Goal: Task Accomplishment & Management: Manage account settings

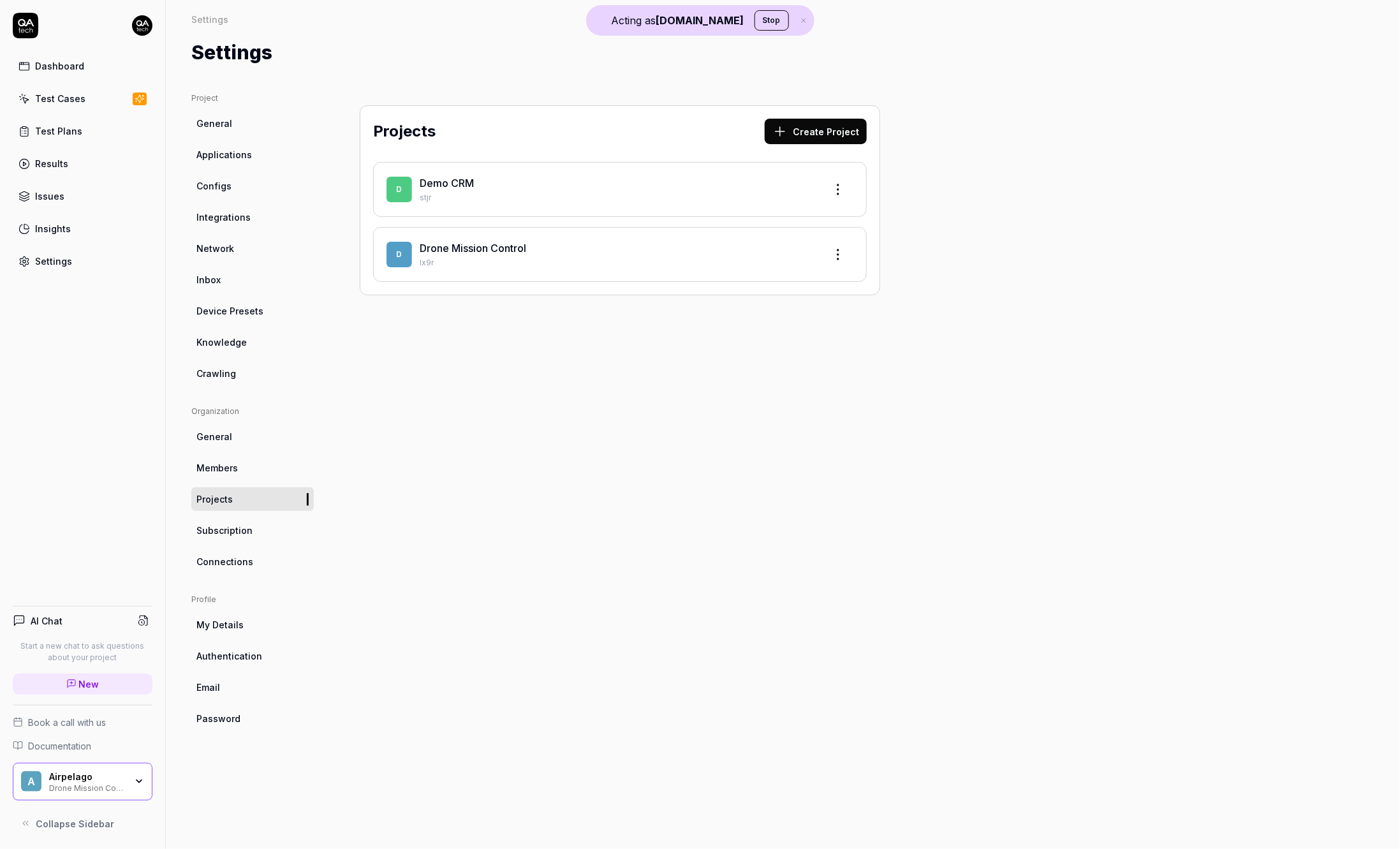
click at [488, 78] on div "Project General Applications Configs Integrations Network Inbox Device Presets …" at bounding box center [783, 458] width 1234 height 782
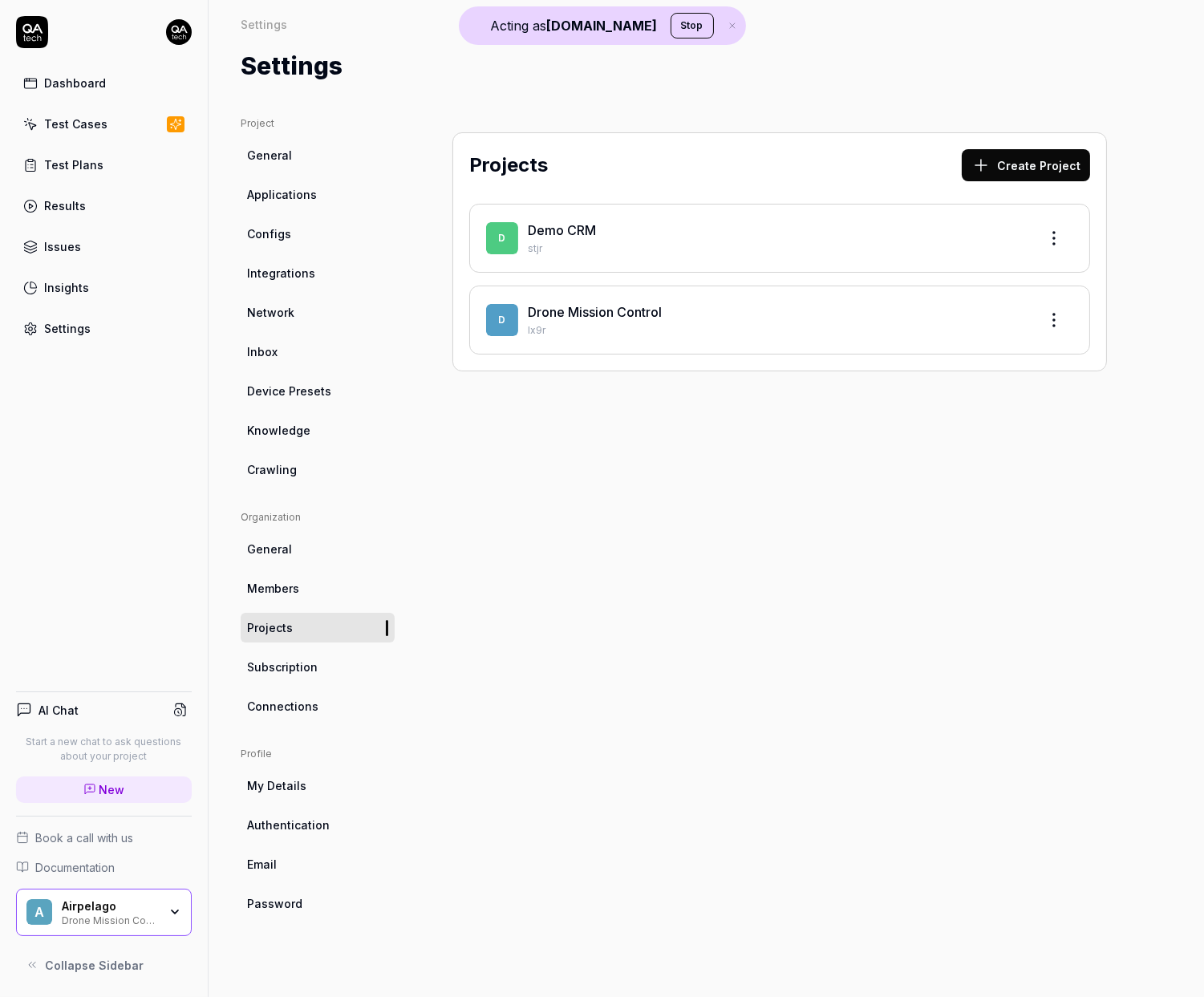
click at [140, 915] on div "Airpelago Drone Mission Control" at bounding box center [115, 913] width 107 height 28
click at [510, 618] on div "Projects Create Project D Demo CRM stjr D Drone Mission Control Ix9r" at bounding box center [779, 540] width 719 height 849
click at [79, 894] on div "A Airpelago Drone Mission Control" at bounding box center [104, 913] width 176 height 49
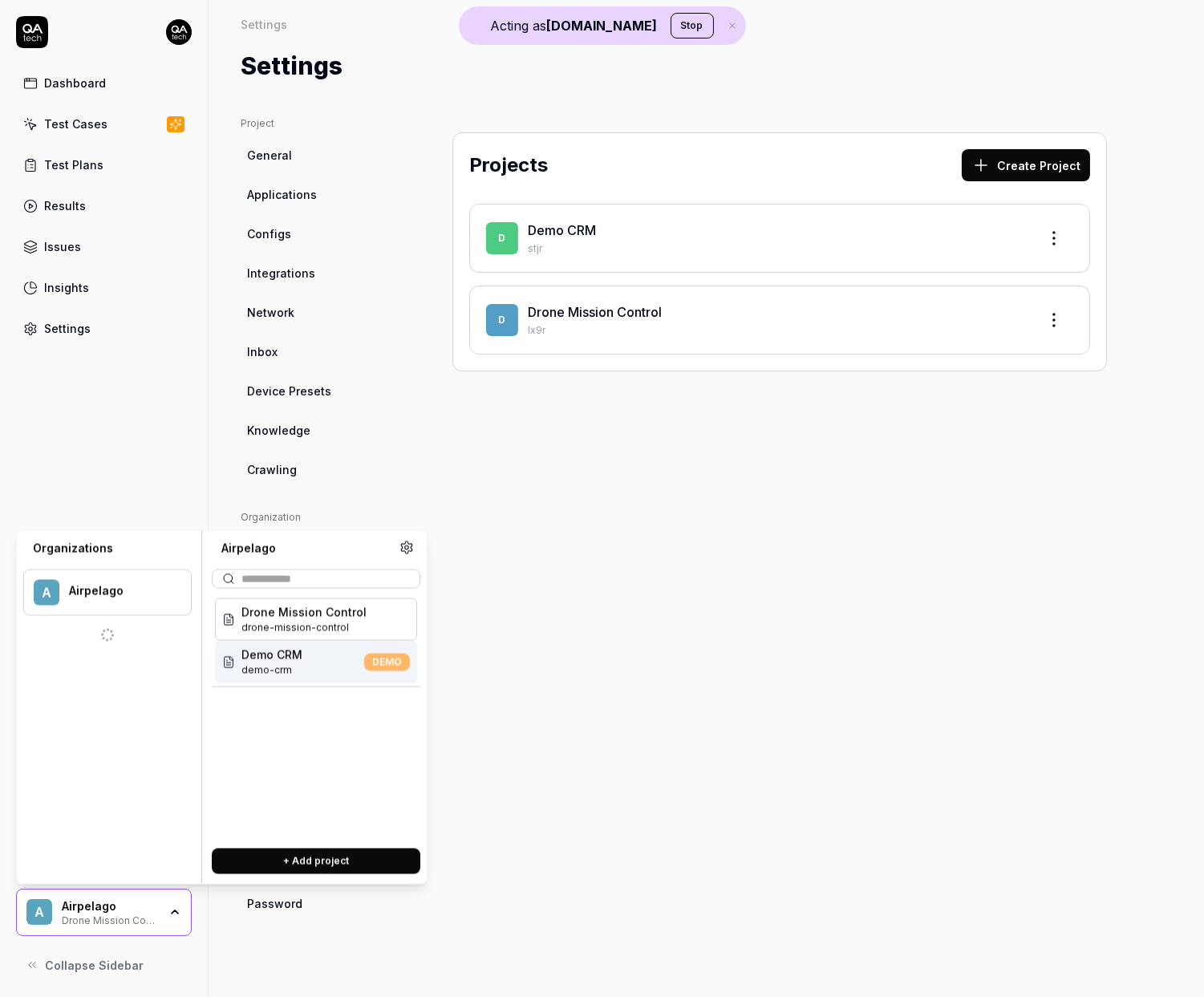
click at [679, 406] on div "Projects Create Project D Demo CRM stjr D Drone Mission Control Ix9r" at bounding box center [779, 540] width 719 height 849
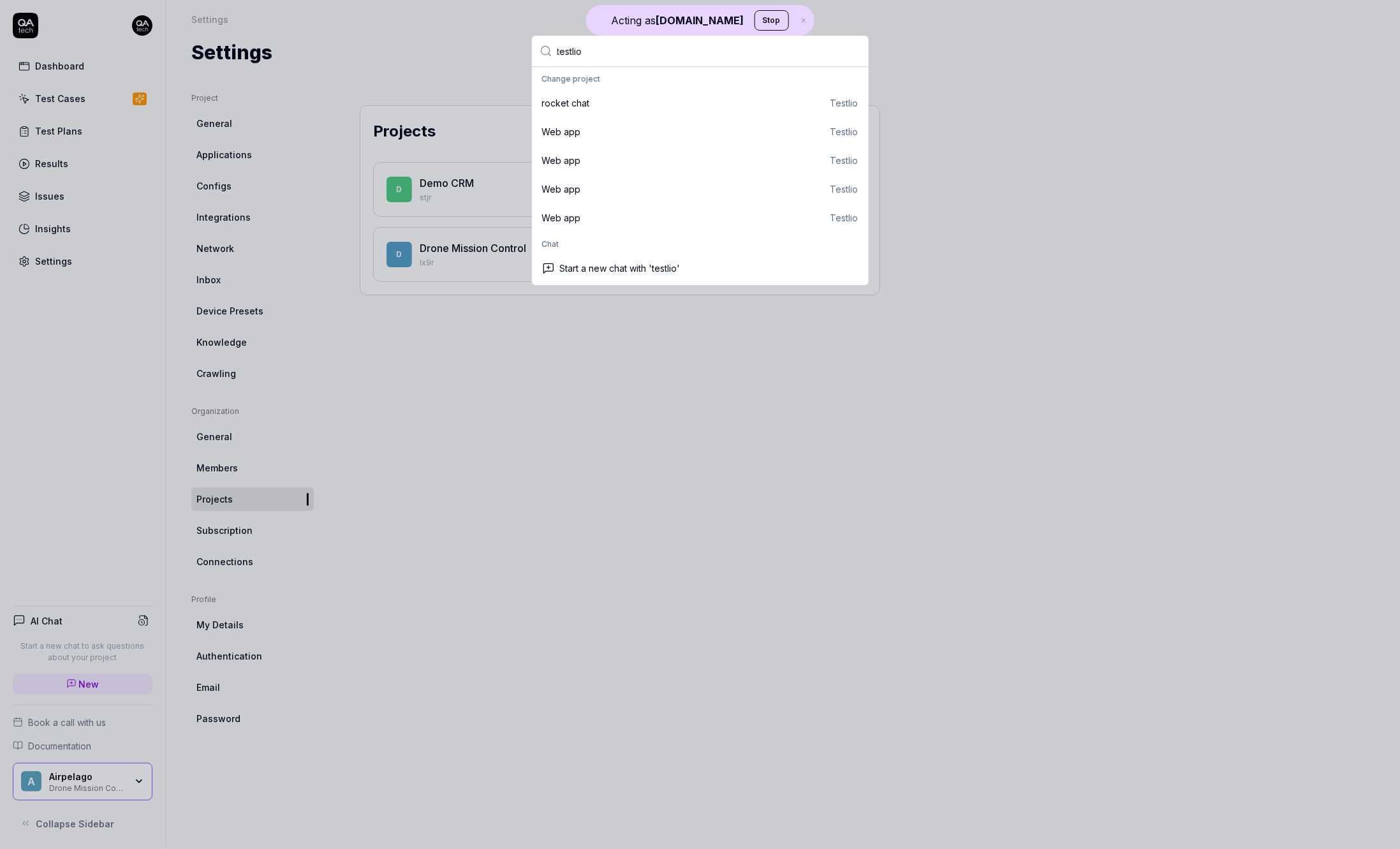
type input "testlio"
click at [718, 105] on div "rocket chat Testlio" at bounding box center [700, 103] width 317 height 13
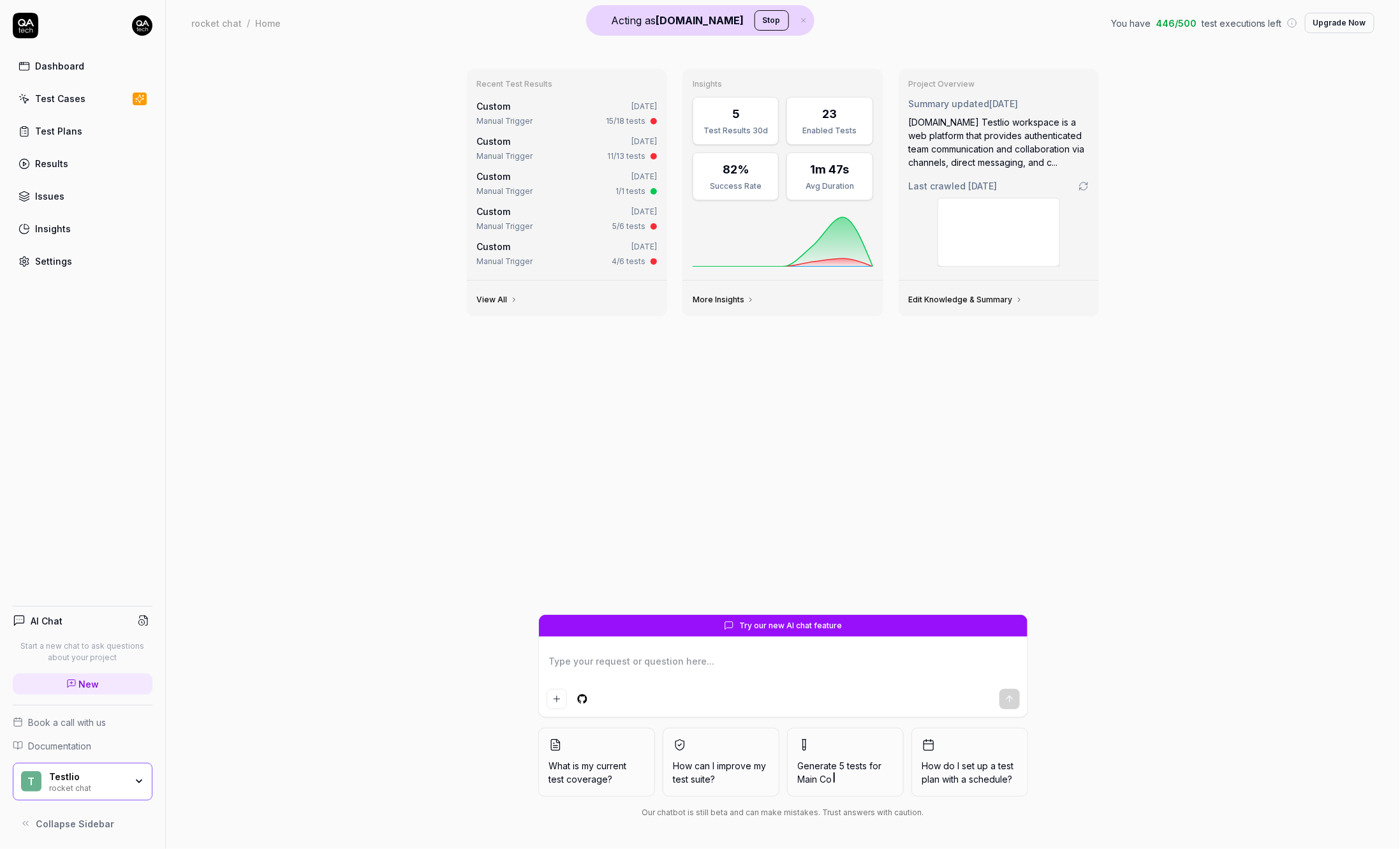
type textarea "*"
click at [79, 254] on link "Settings" at bounding box center [82, 261] width 140 height 25
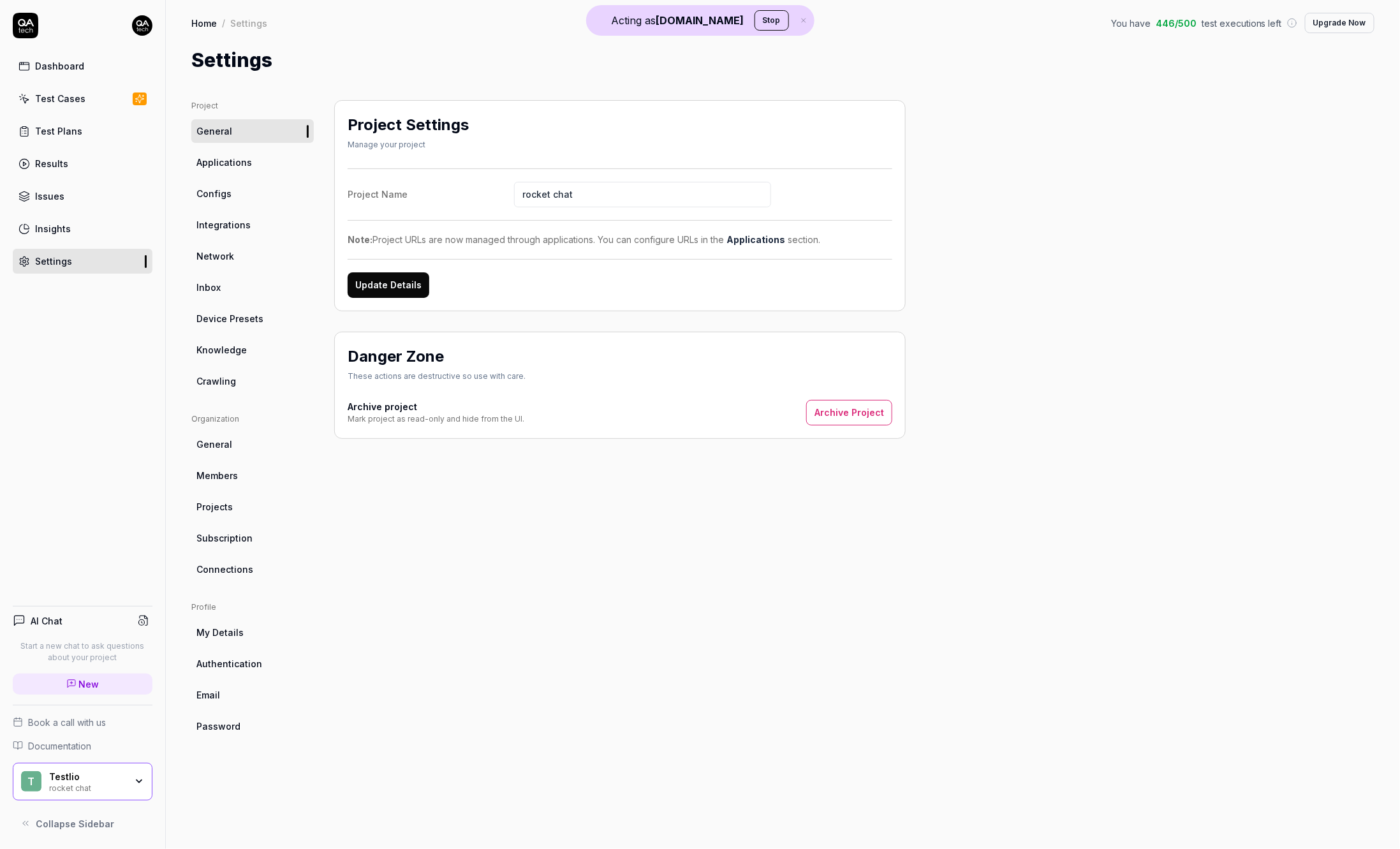
click at [256, 538] on link "Subscription" at bounding box center [253, 538] width 122 height 23
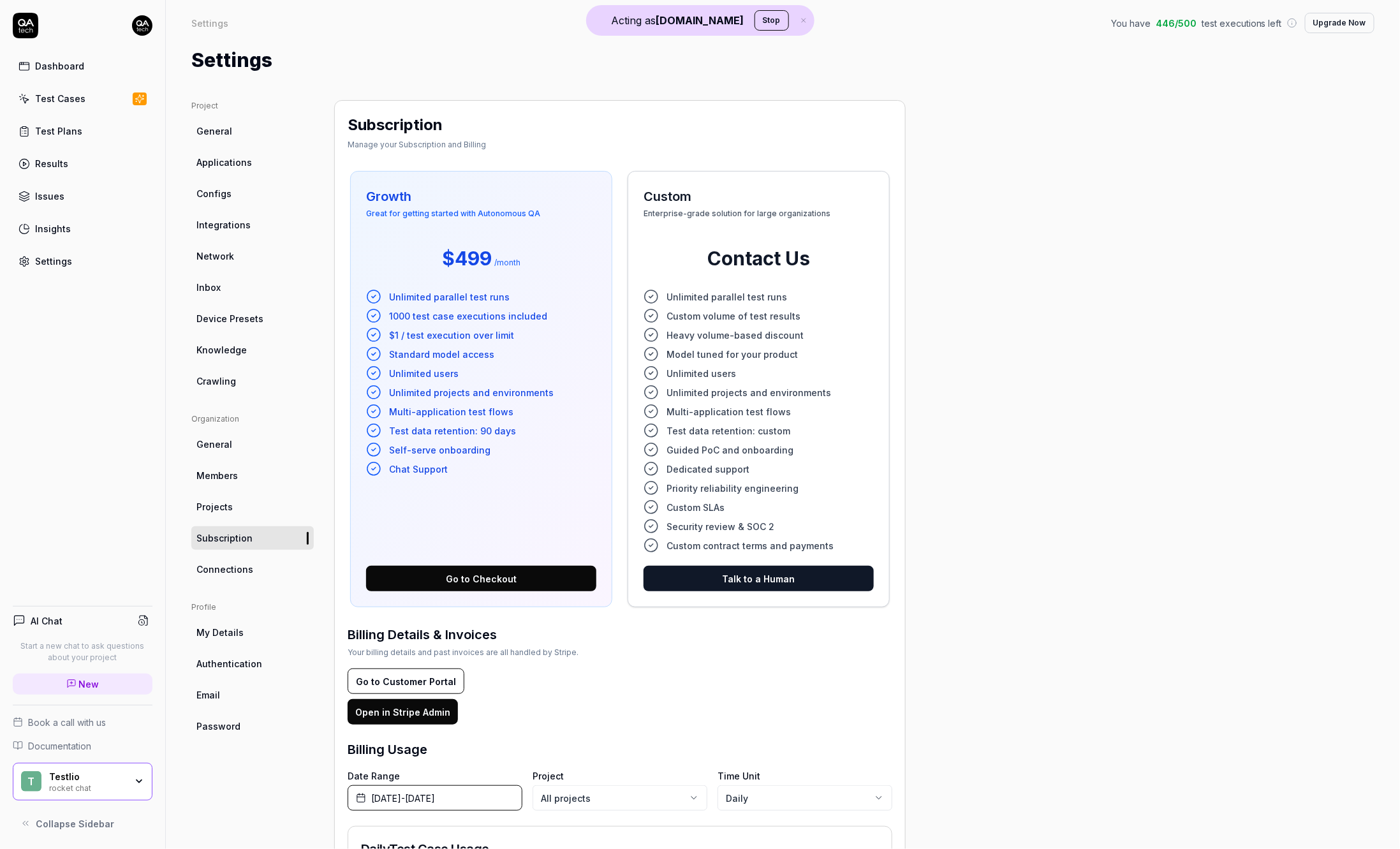
scroll to position [316, 0]
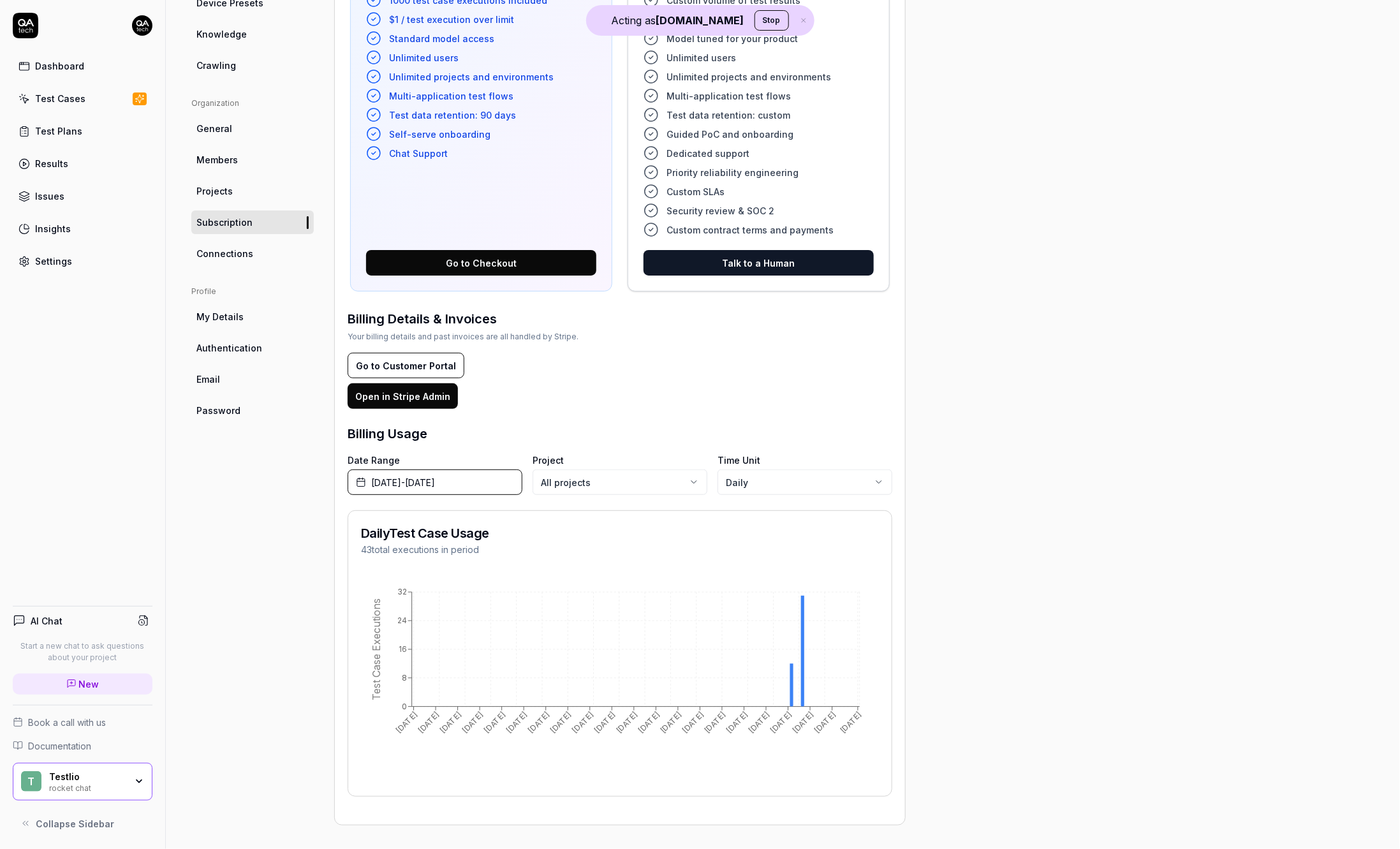
click at [110, 784] on div "rocket chat" at bounding box center [87, 787] width 76 height 10
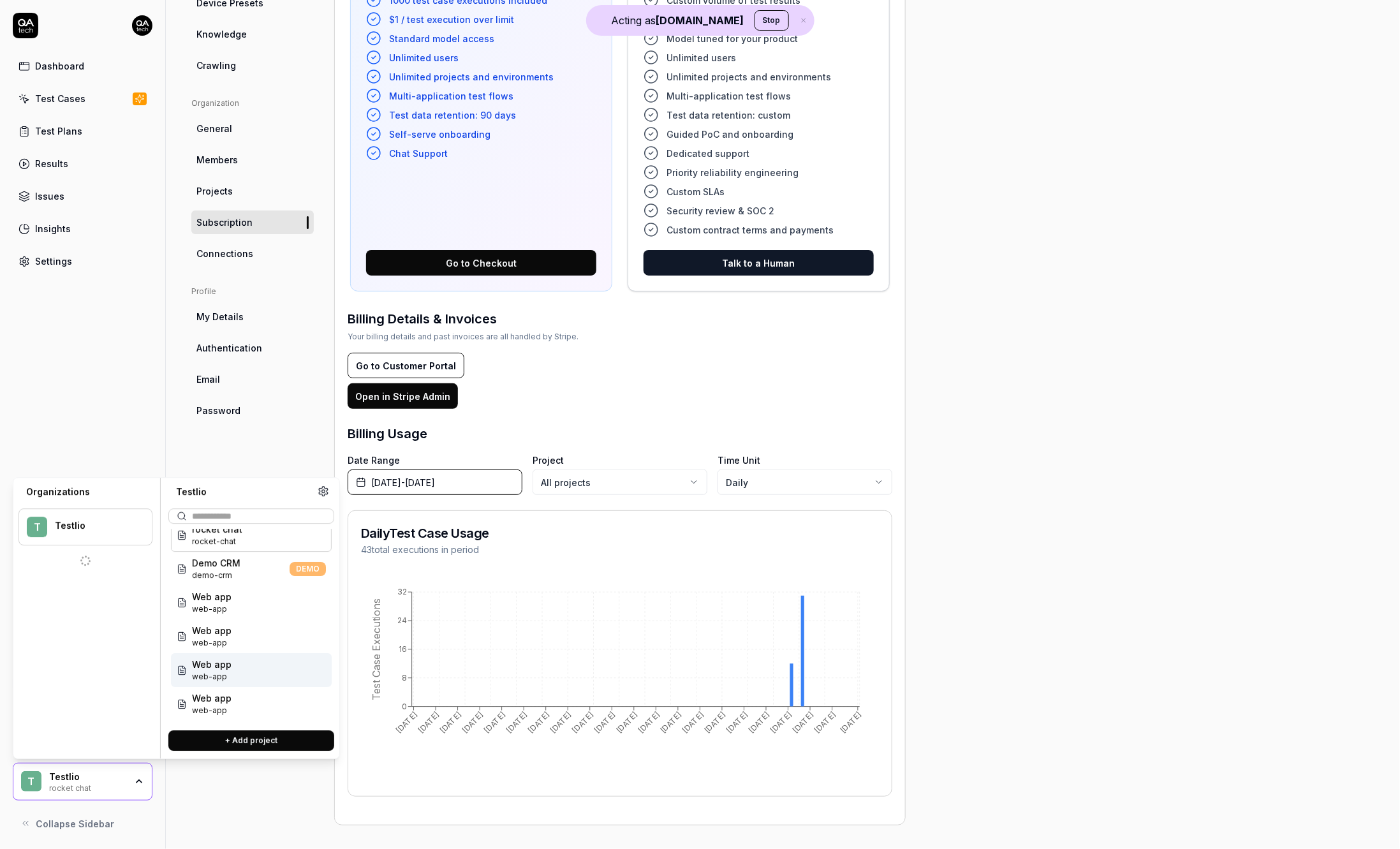
scroll to position [0, 0]
click at [722, 375] on form "Go to Customer Portal" at bounding box center [620, 365] width 545 height 25
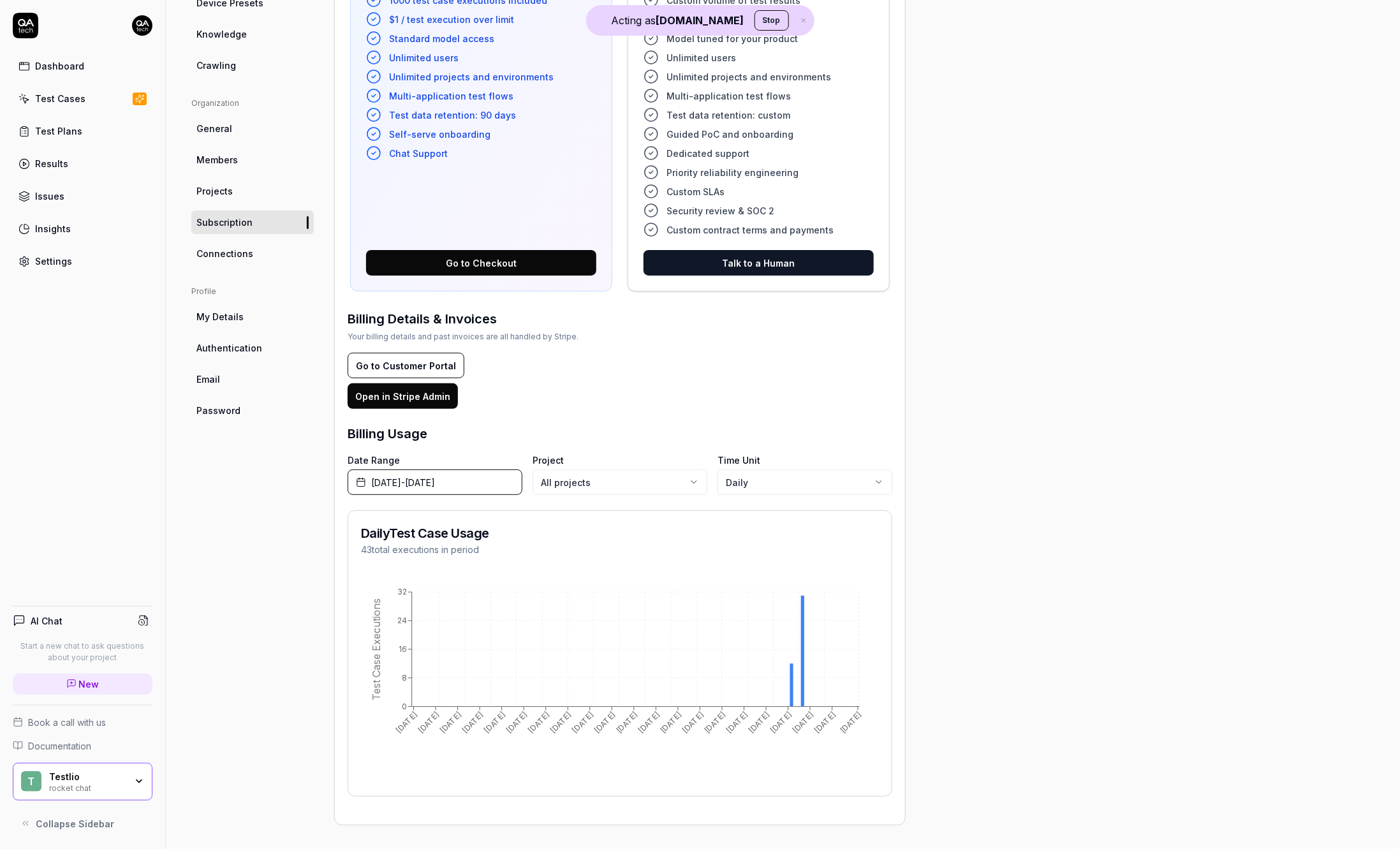
click at [621, 482] on body "Acting as [DOMAIN_NAME] Stop Dashboard Test Cases Test Plans Results Issues Ins…" at bounding box center [700, 424] width 1400 height 849
click at [766, 619] on html "Acting as [DOMAIN_NAME] Stop Dashboard Test Cases Test Plans Results Issues Ins…" at bounding box center [700, 424] width 1400 height 849
